Goal: Information Seeking & Learning: Check status

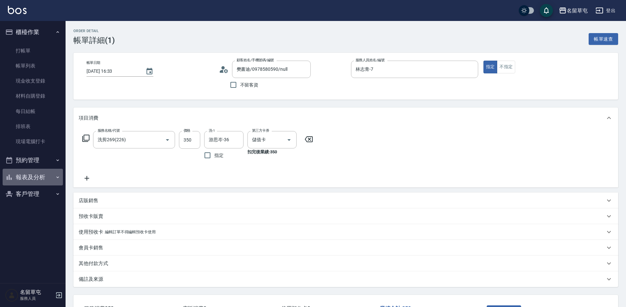
click at [37, 181] on button "報表及分析" at bounding box center [33, 177] width 60 height 17
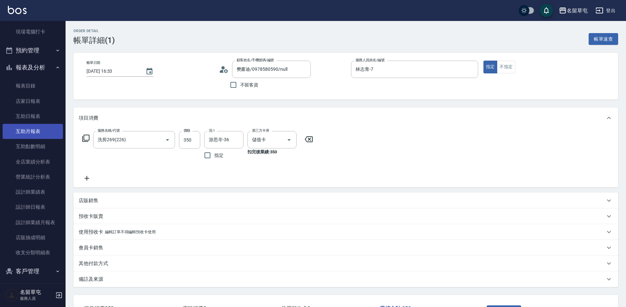
scroll to position [114, 0]
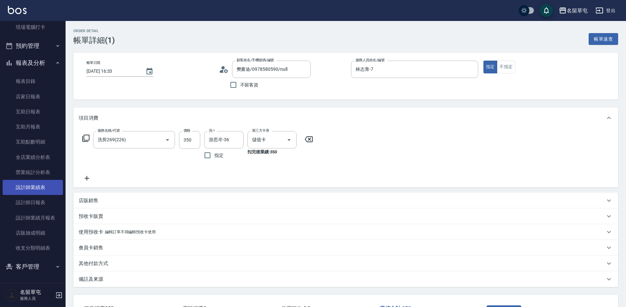
click at [46, 188] on link "設計師業績表" at bounding box center [33, 187] width 60 height 15
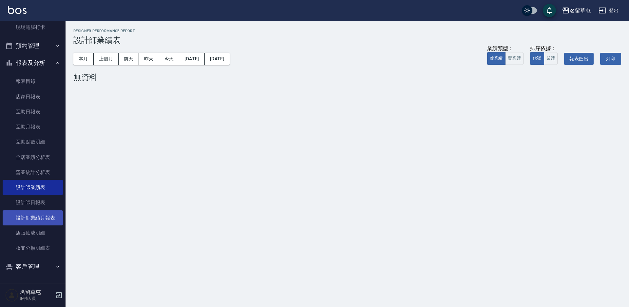
click at [30, 217] on link "設計師業績月報表" at bounding box center [33, 217] width 60 height 15
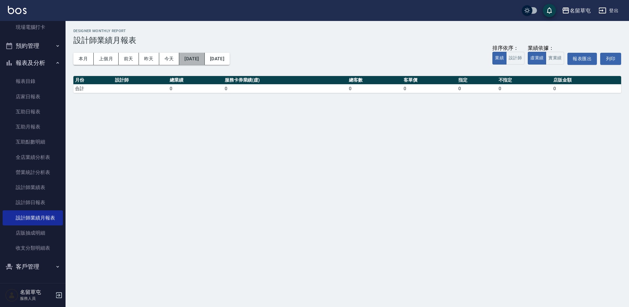
click at [201, 58] on button "[DATE]" at bounding box center [191, 59] width 25 height 12
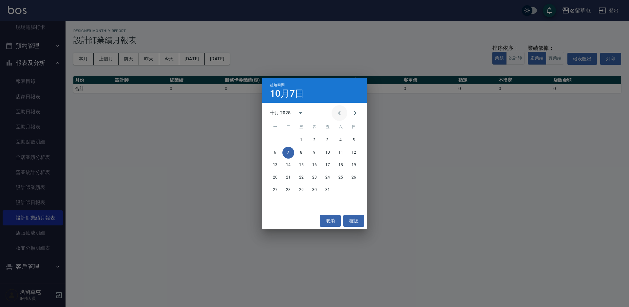
click at [338, 113] on icon "Previous month" at bounding box center [340, 113] width 8 height 8
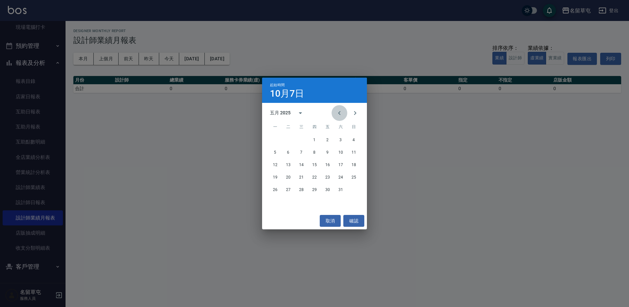
click at [338, 113] on icon "Previous month" at bounding box center [340, 113] width 8 height 8
click at [342, 139] on button "1" at bounding box center [341, 140] width 12 height 12
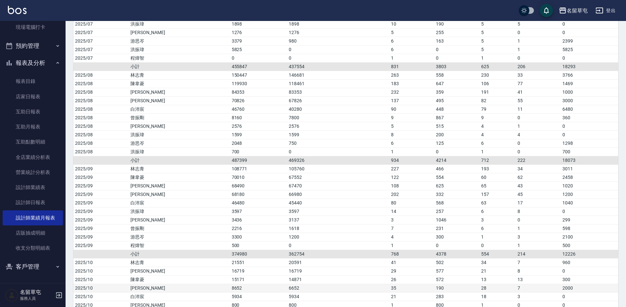
scroll to position [547, 0]
